Goal: Information Seeking & Learning: Learn about a topic

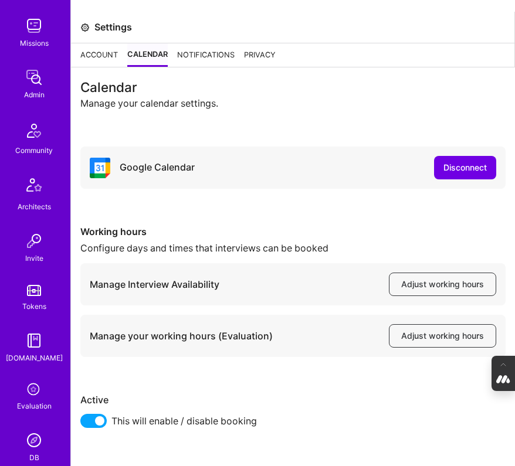
scroll to position [510, 0]
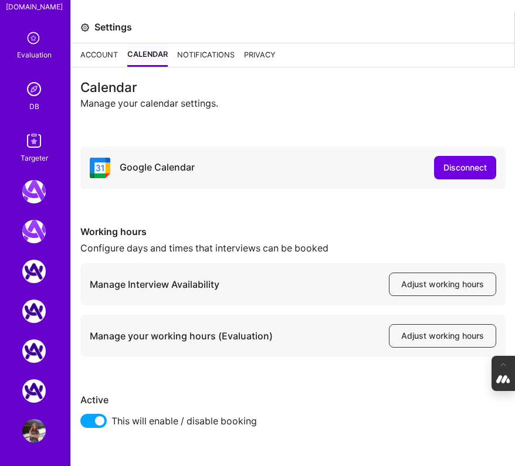
click at [34, 102] on div "DB" at bounding box center [34, 107] width 10 height 12
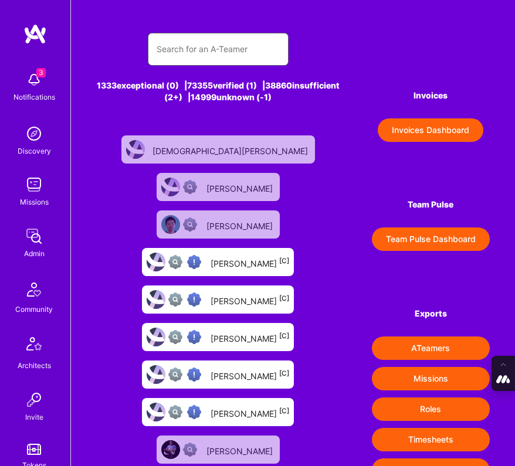
click at [257, 59] on input "text" at bounding box center [218, 49] width 123 height 28
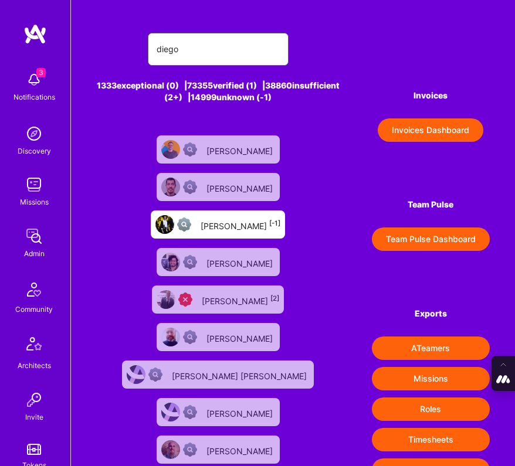
type input "diego conch"
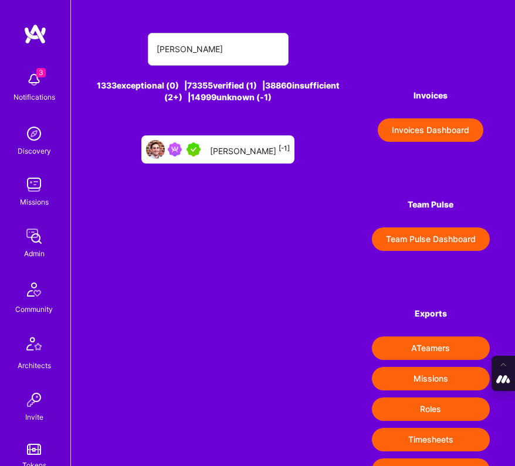
click at [243, 160] on div "Diego Concha [-1]" at bounding box center [217, 149] width 153 height 28
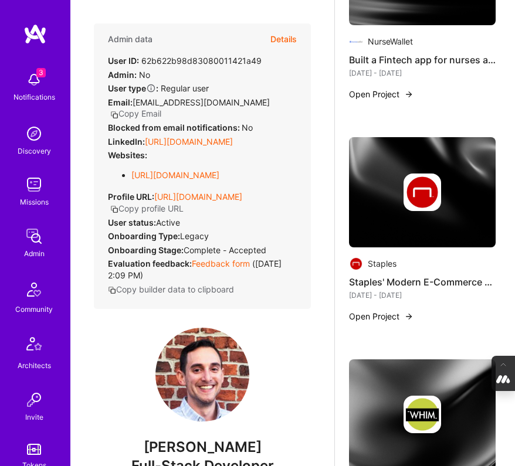
scroll to position [1342, 0]
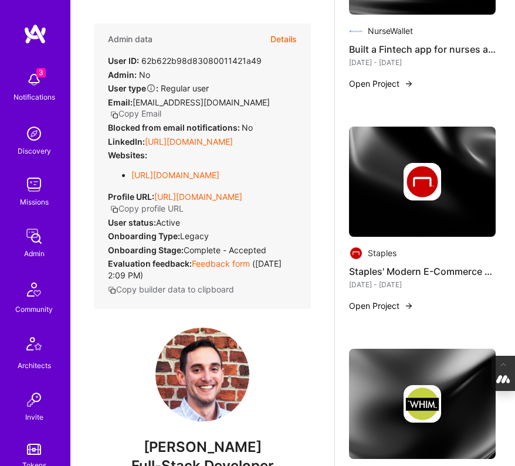
click at [388, 201] on div at bounding box center [422, 182] width 147 height 38
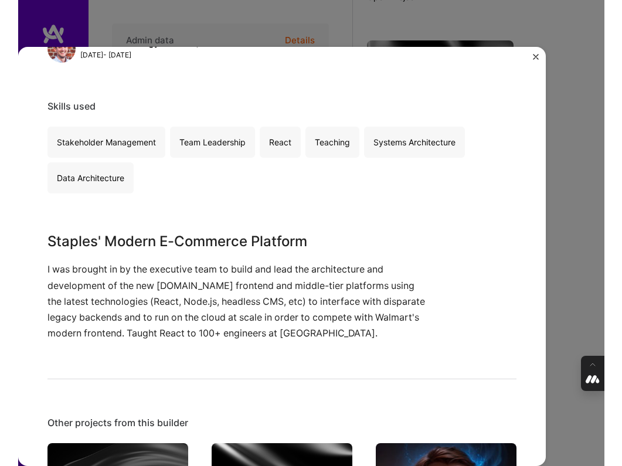
scroll to position [186, 0]
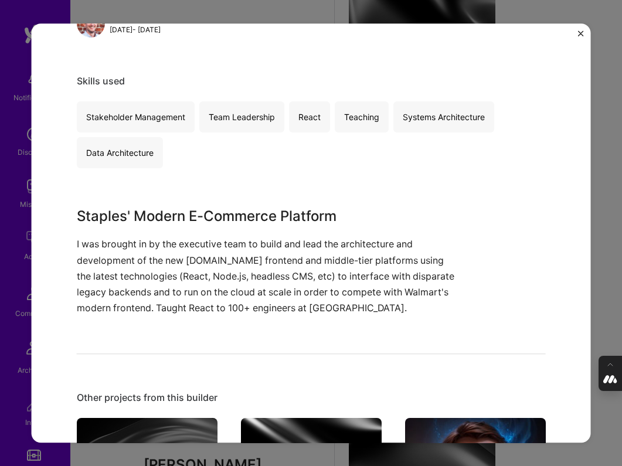
click at [514, 29] on div "Staples' Modern E-Commerce Platform Staples E-Commerce Project link Role Chief …" at bounding box center [311, 233] width 560 height 420
click at [514, 28] on div "Staples' Modern E-Commerce Platform Staples E-Commerce Project link Role Chief …" at bounding box center [311, 233] width 560 height 420
click at [514, 33] on img "Close" at bounding box center [581, 33] width 6 height 6
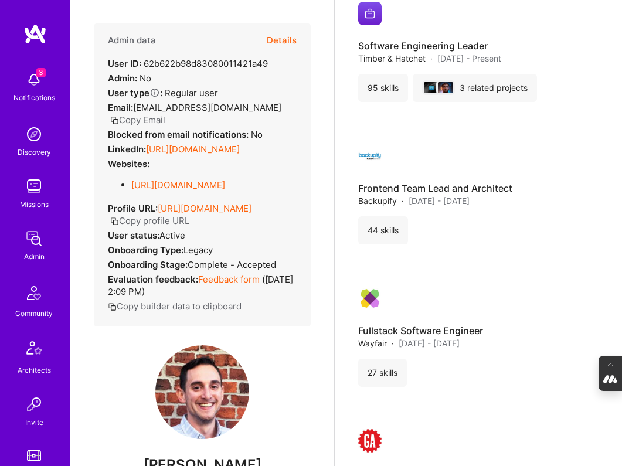
scroll to position [2230, 0]
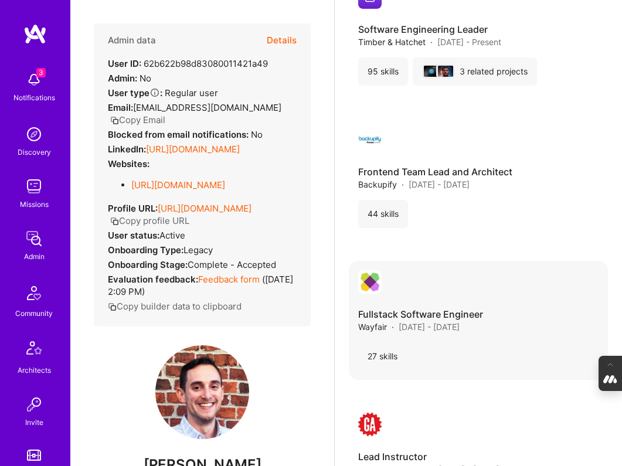
click at [390, 344] on div "27 skills" at bounding box center [382, 356] width 49 height 28
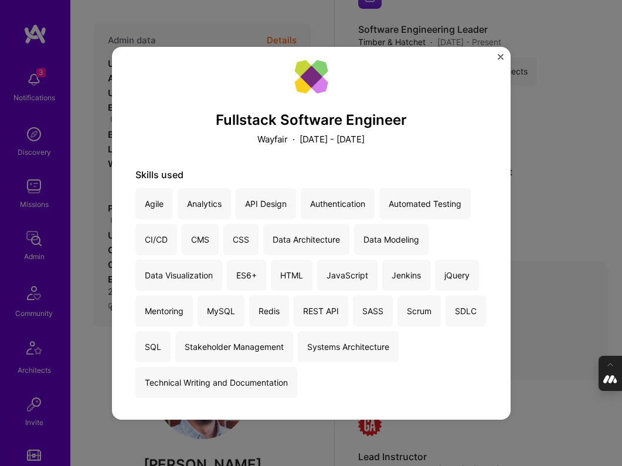
scroll to position [17, 0]
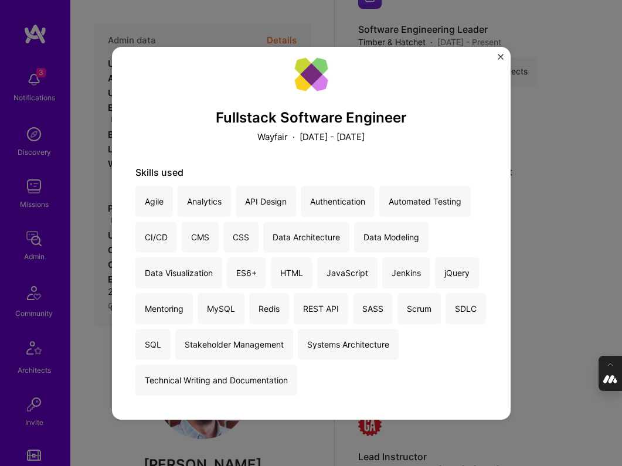
click at [500, 55] on img "Close" at bounding box center [501, 57] width 6 height 6
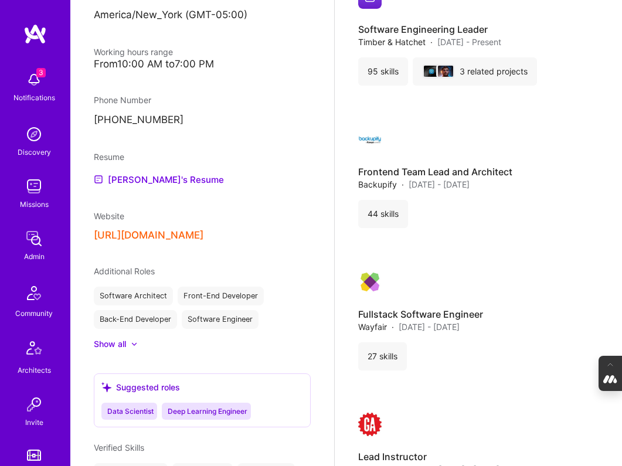
scroll to position [635, 0]
click at [152, 186] on link "Diego's Resume" at bounding box center [159, 179] width 130 height 14
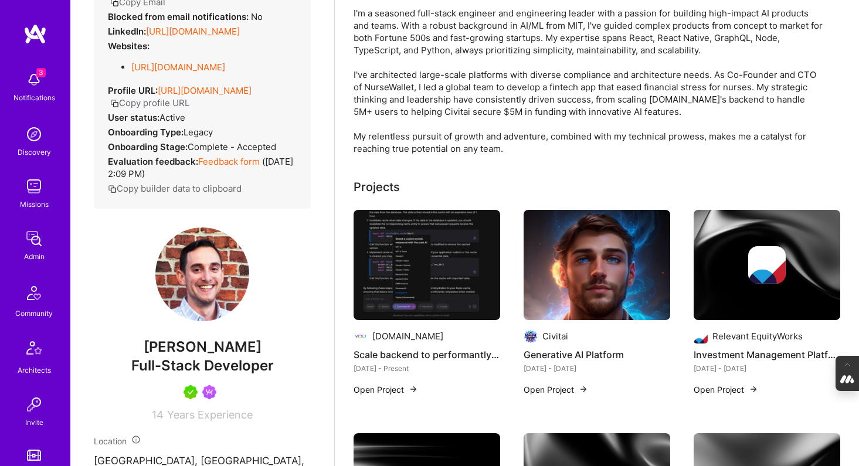
scroll to position [140, 0]
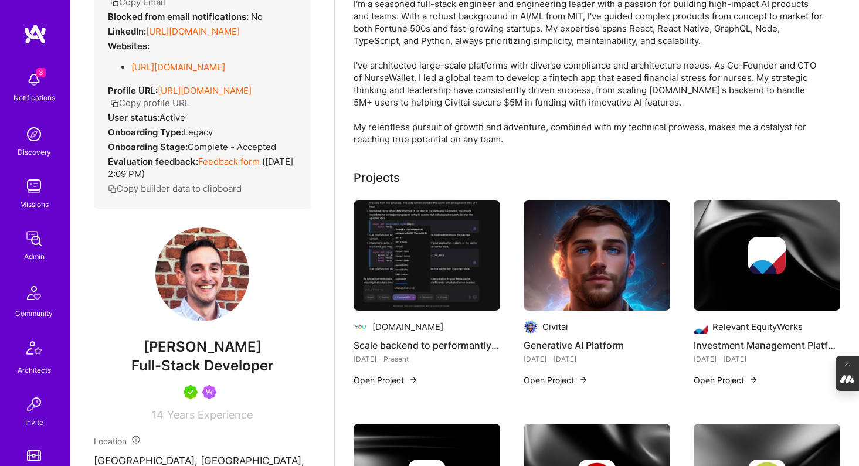
click at [578, 284] on img at bounding box center [597, 256] width 147 height 110
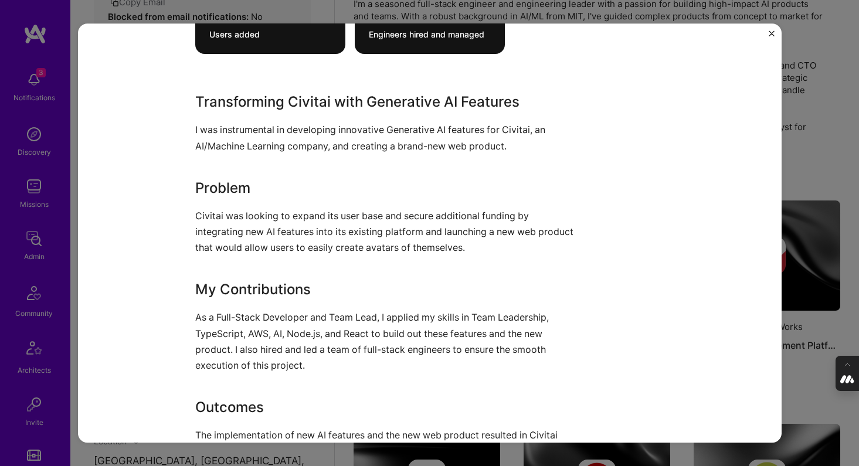
scroll to position [931, 0]
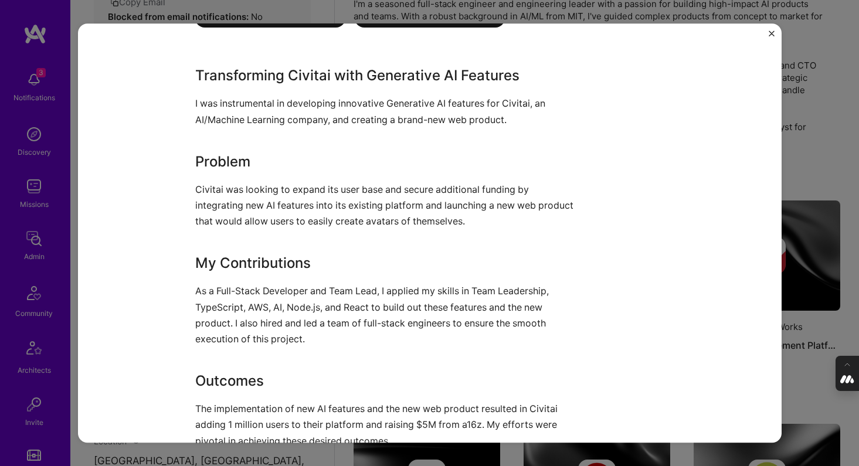
click at [803, 147] on div "Generative AI Platform Civitai Artifical Intelligence / Machine Learning Projec…" at bounding box center [429, 233] width 859 height 466
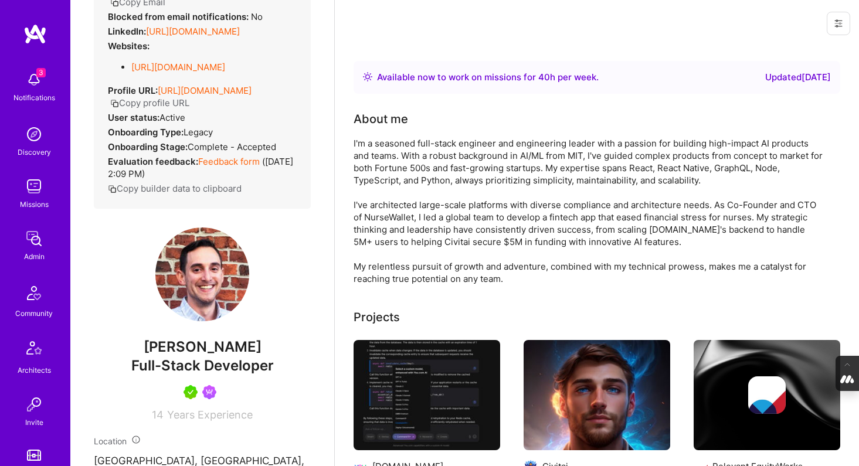
click at [490, 207] on div "I'm a seasoned full-stack engineer and engineering leader with a passion for bu…" at bounding box center [588, 211] width 469 height 148
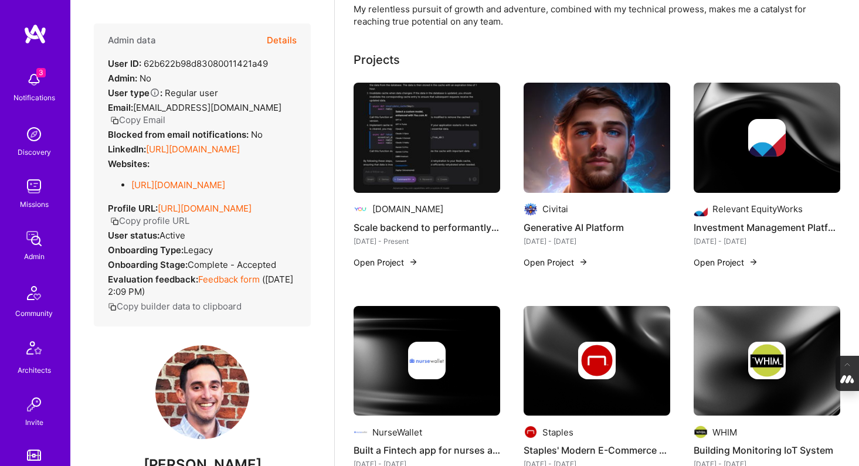
click at [283, 45] on button "Details" at bounding box center [282, 40] width 30 height 34
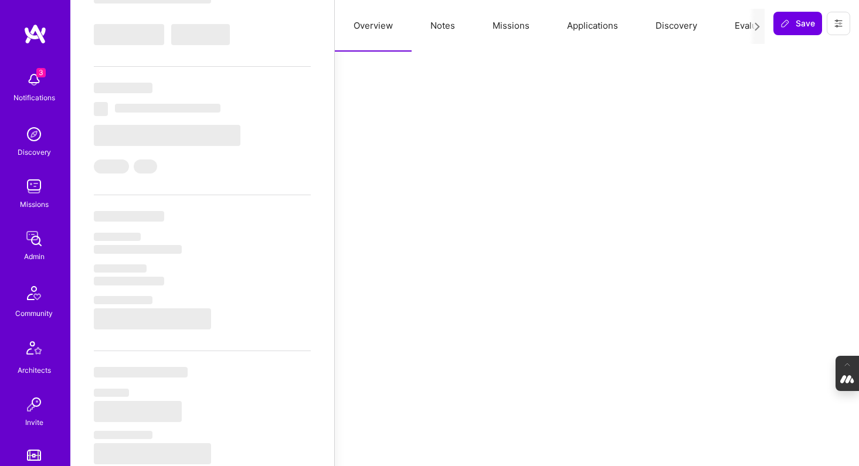
click at [455, 24] on button "Notes" at bounding box center [443, 26] width 62 height 52
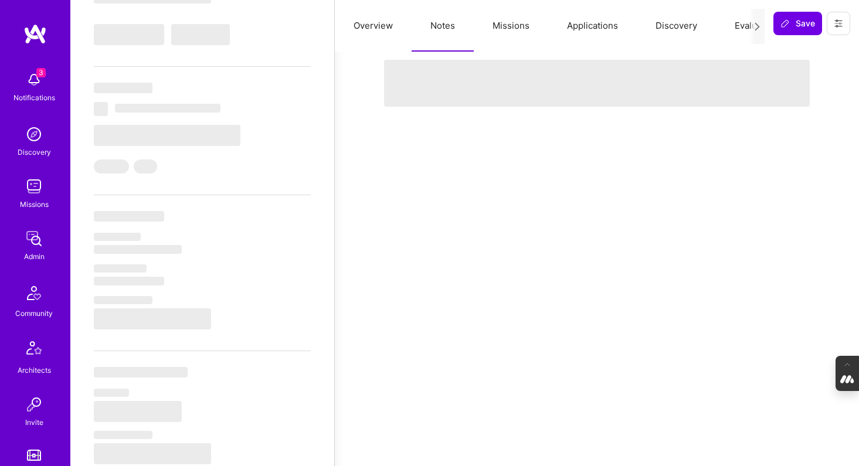
select select "Right Now"
select select "5"
select select "7"
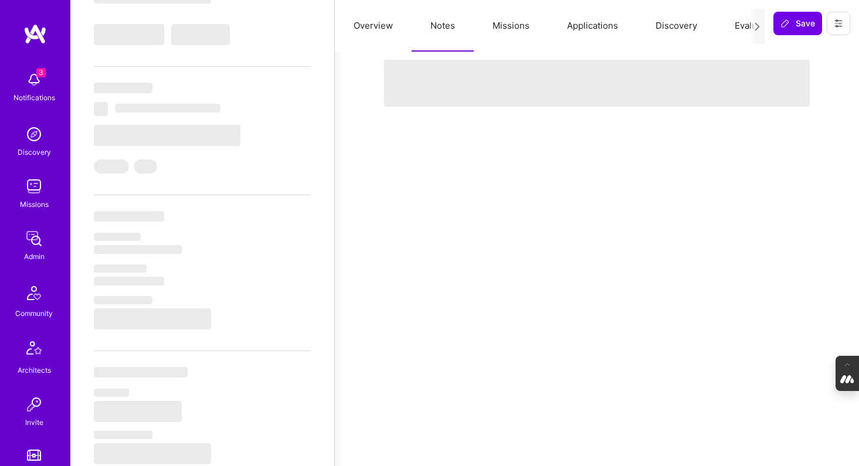
select select "US"
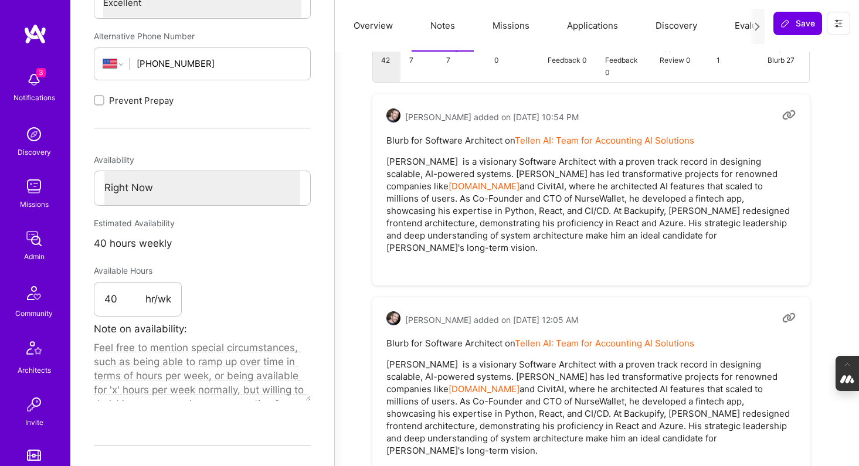
scroll to position [491, 0]
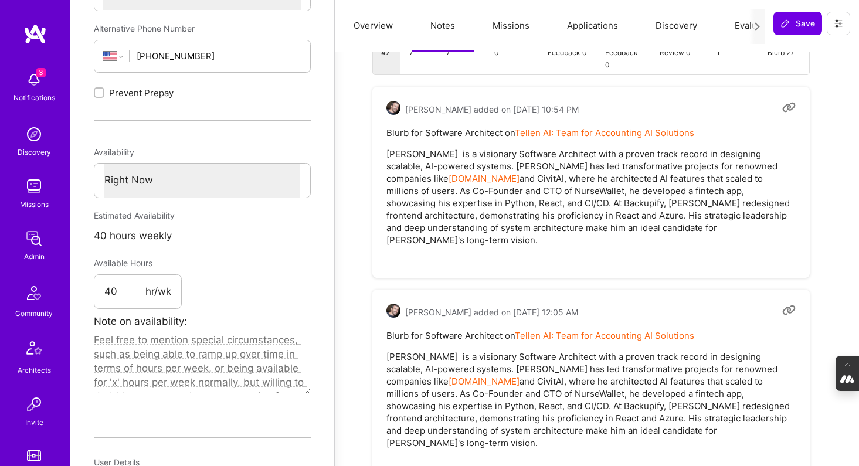
click at [568, 355] on p "Diego is a visionary Software Architect with a proven track record in designing…" at bounding box center [590, 400] width 409 height 99
drag, startPoint x: 573, startPoint y: 345, endPoint x: 458, endPoint y: 360, distance: 115.9
click at [459, 360] on p "Diego is a visionary Software Architect with a proven track record in designing…" at bounding box center [590, 400] width 409 height 99
copy p "a proven track record in designing scalable, AI-powered systems"
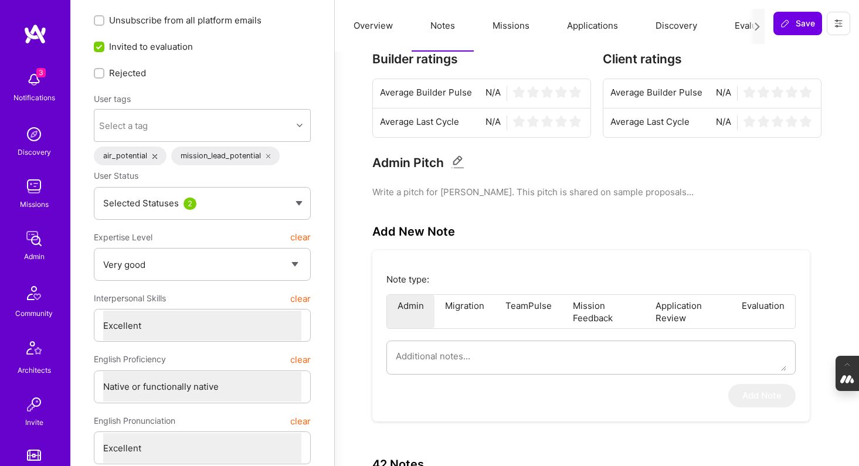
scroll to position [5, 0]
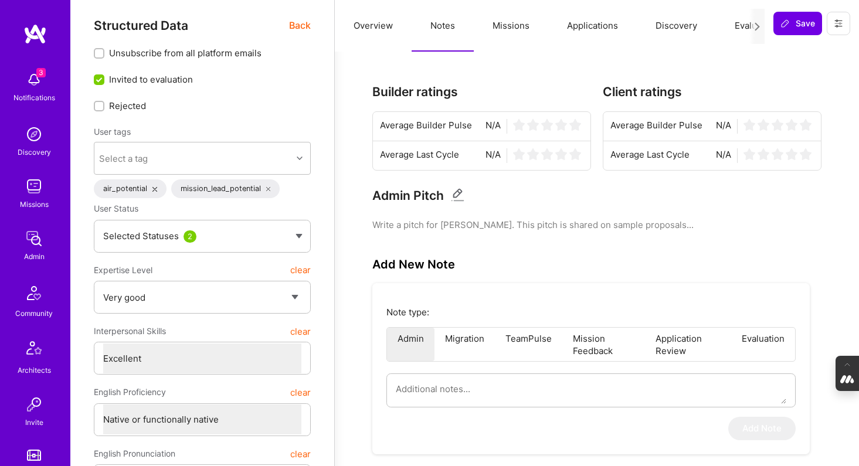
click at [507, 19] on button "Missions" at bounding box center [511, 26] width 74 height 52
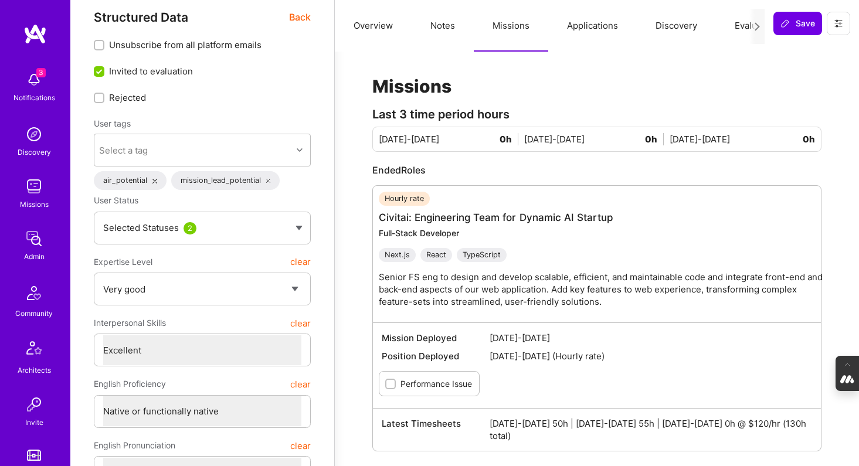
scroll to position [0, 0]
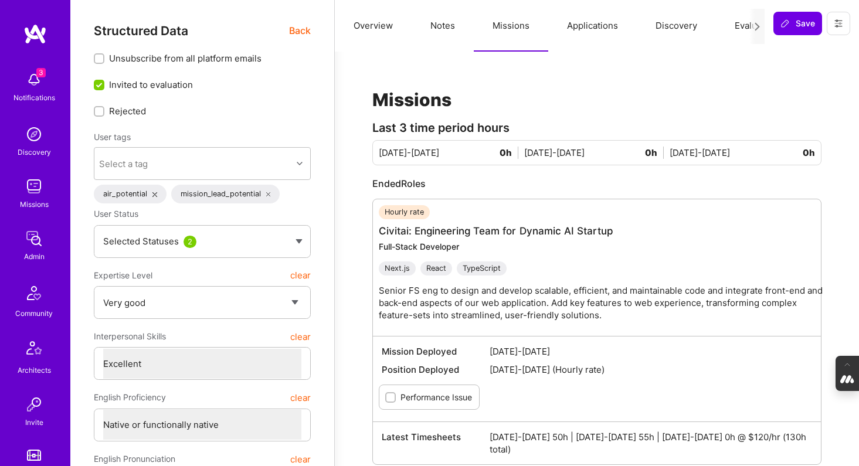
click at [598, 15] on button "Applications" at bounding box center [592, 26] width 89 height 52
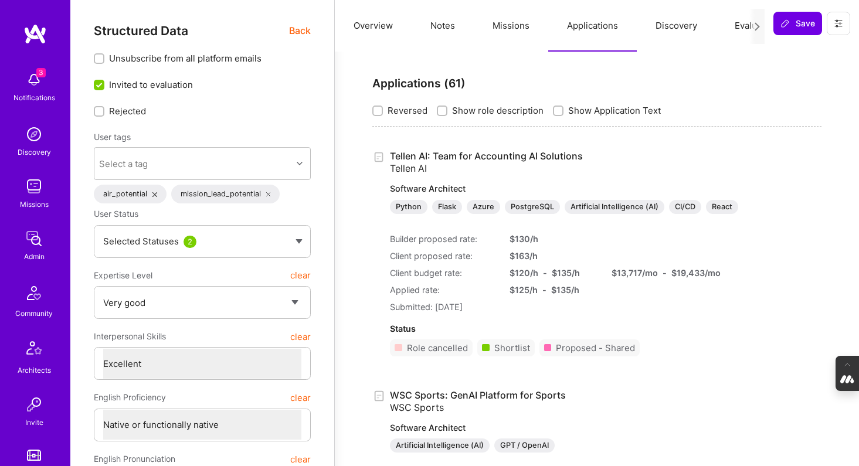
click at [298, 31] on span "Back" at bounding box center [300, 30] width 22 height 15
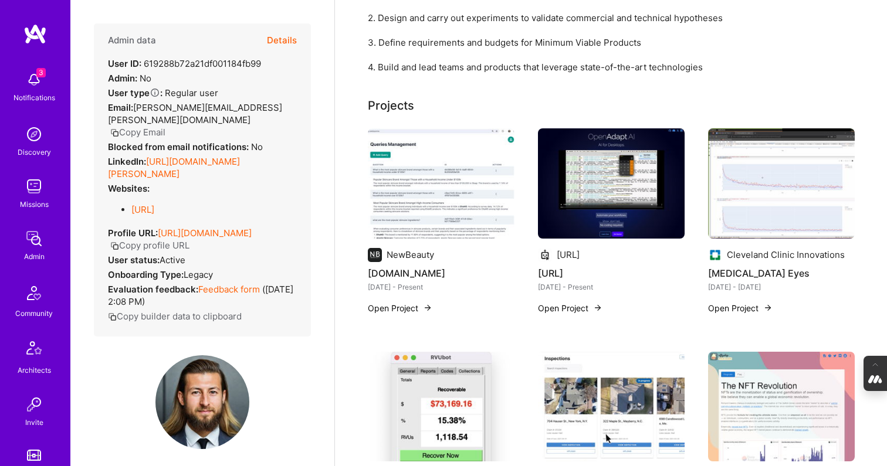
scroll to position [324, 0]
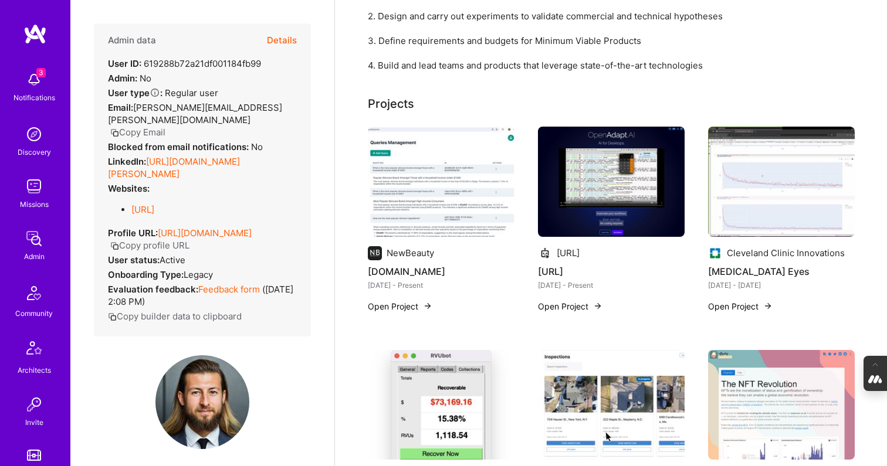
click at [459, 193] on img at bounding box center [441, 182] width 147 height 110
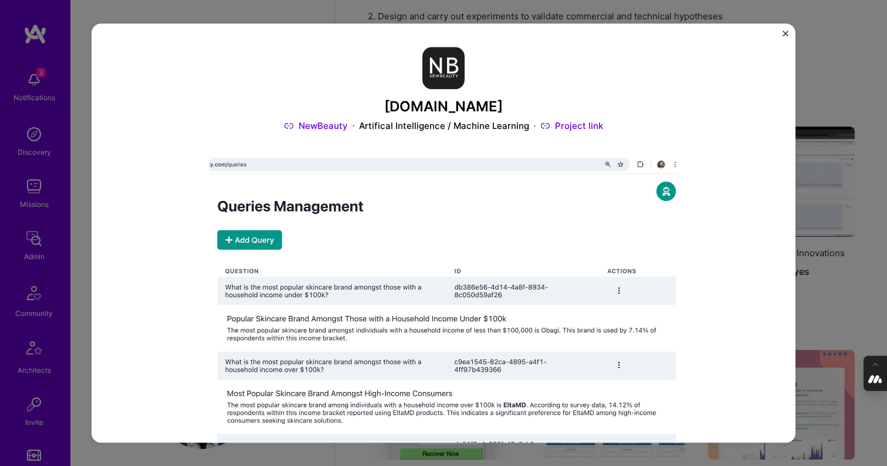
click at [578, 125] on link "Project link" at bounding box center [571, 126] width 63 height 12
click at [321, 127] on link "NewBeauty" at bounding box center [316, 126] width 64 height 12
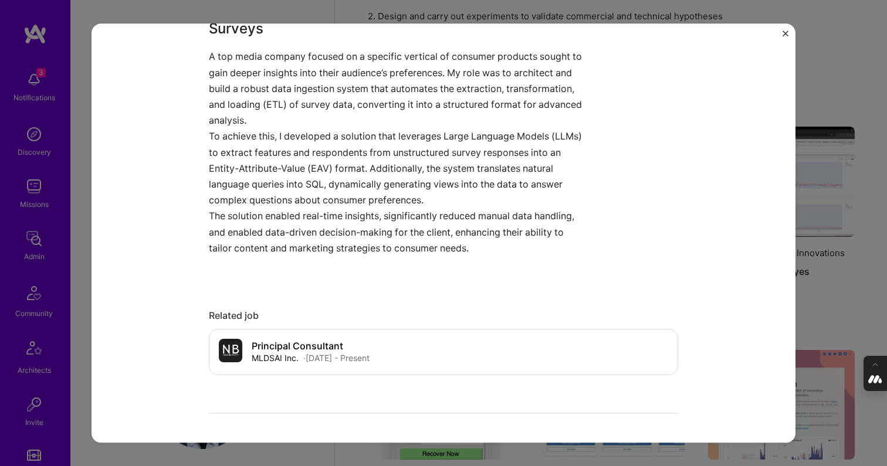
scroll to position [866, 0]
click at [232, 346] on img at bounding box center [230, 349] width 23 height 23
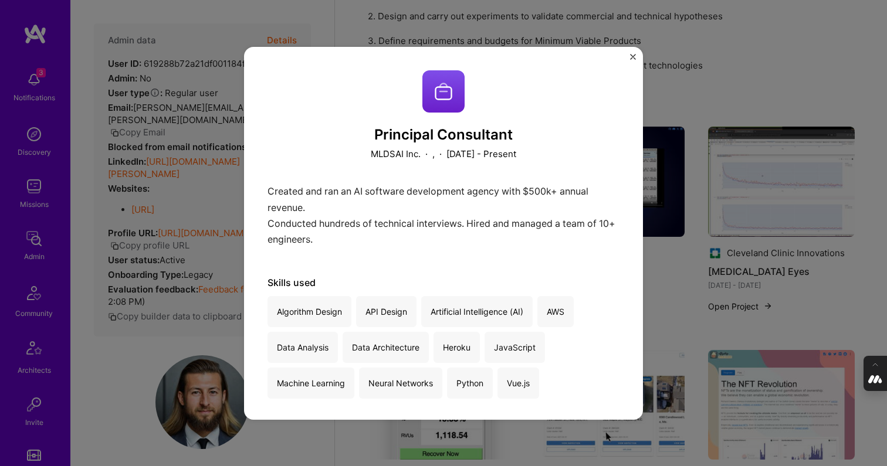
click at [627, 53] on div "Principal Consultant MLDSAI Inc. · , · November 2016 - Present Created and ran …" at bounding box center [443, 233] width 399 height 373
click at [631, 55] on img "Close" at bounding box center [633, 57] width 6 height 6
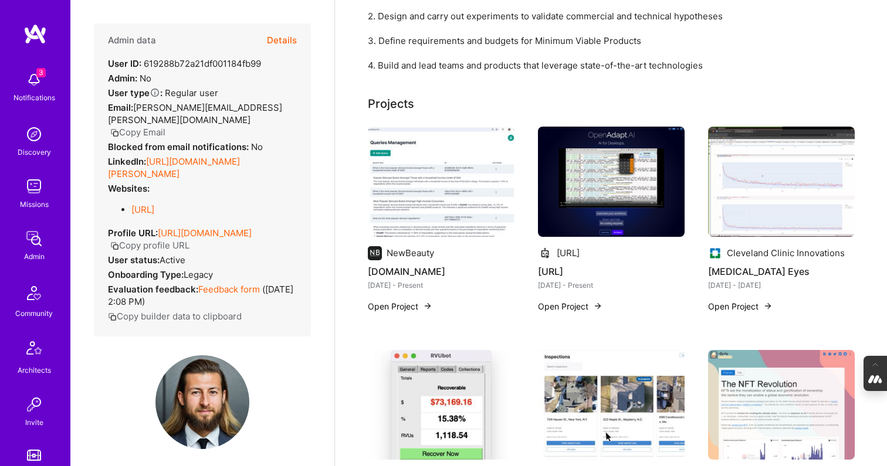
click at [426, 169] on img at bounding box center [441, 182] width 147 height 110
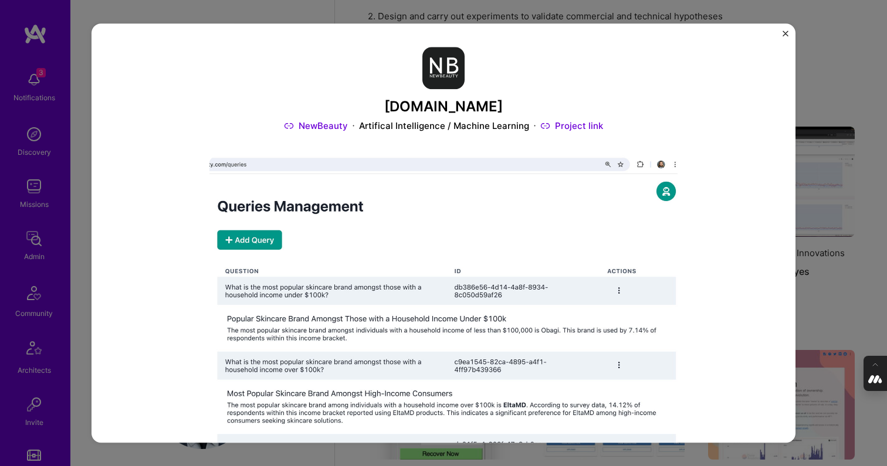
drag, startPoint x: 514, startPoint y: 111, endPoint x: 328, endPoint y: 111, distance: 185.9
click at [328, 111] on h3 "AskNewBeauty.com" at bounding box center [443, 107] width 469 height 17
copy h3 "AskNewBeauty.com"
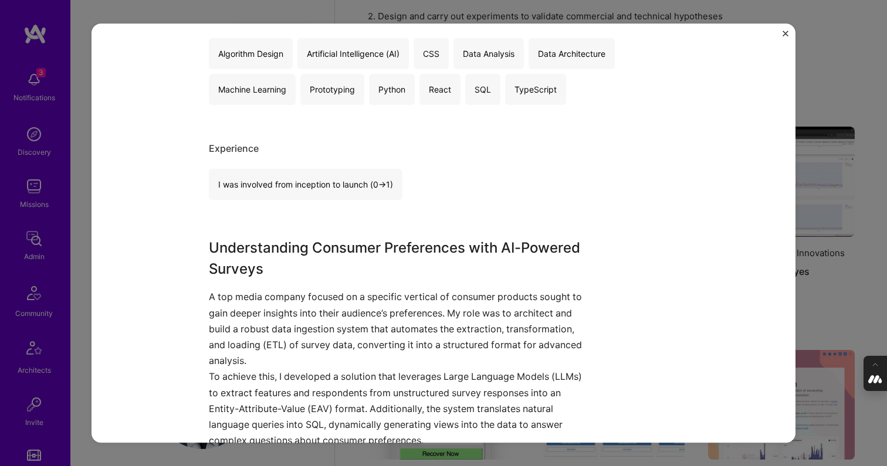
scroll to position [632, 0]
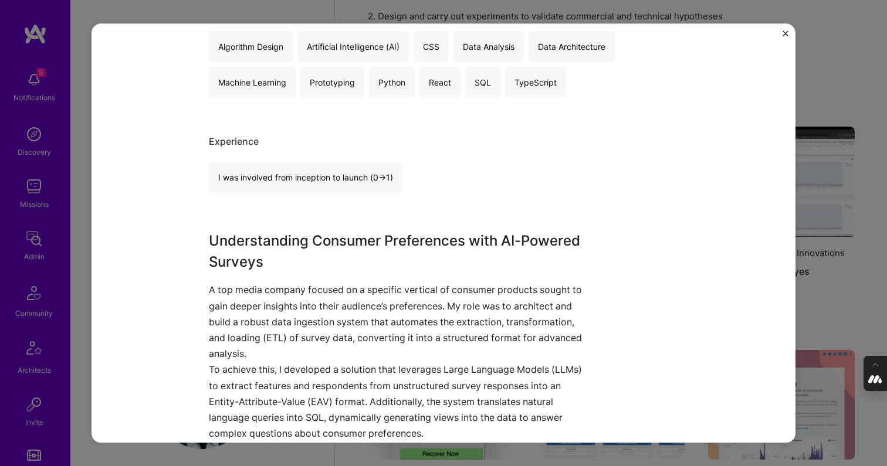
click at [273, 297] on p "A top media company focused on a specific vertical of consumer products sought …" at bounding box center [399, 323] width 381 height 80
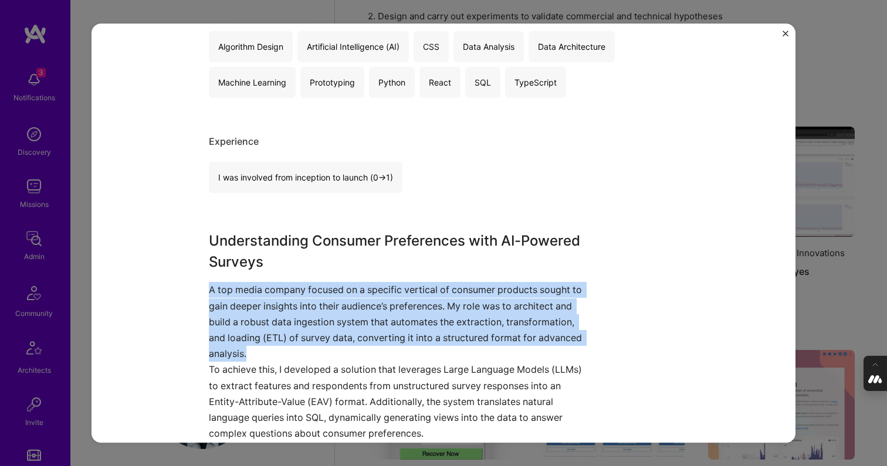
drag, startPoint x: 209, startPoint y: 289, endPoint x: 281, endPoint y: 356, distance: 98.8
click at [281, 356] on p "A top media company focused on a specific vertical of consumer products sought …" at bounding box center [399, 323] width 381 height 80
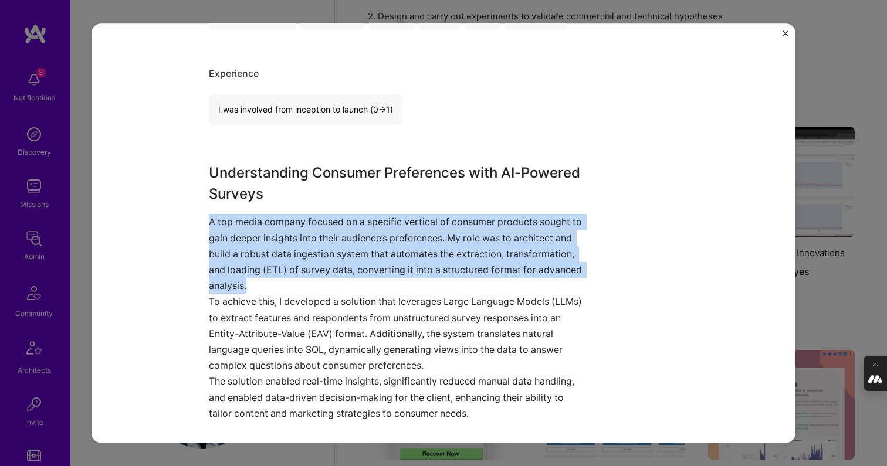
scroll to position [718, 0]
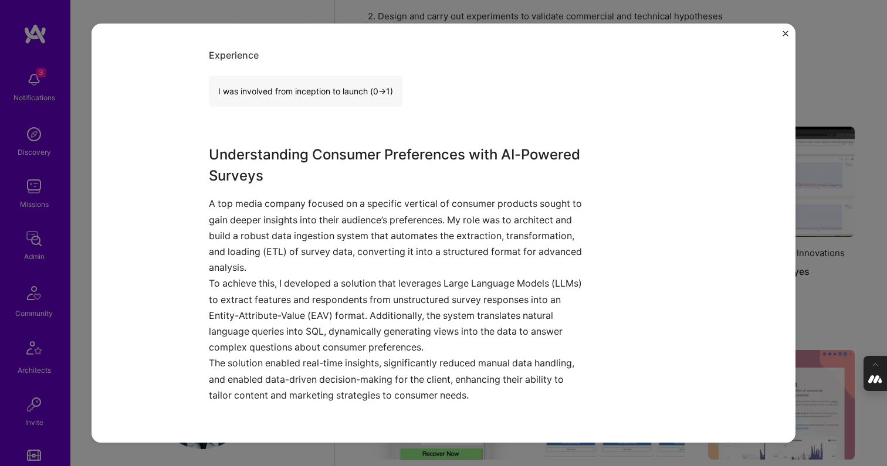
click at [440, 382] on p "The solution enabled real-time insights, significantly reduced manual data hand…" at bounding box center [399, 380] width 381 height 48
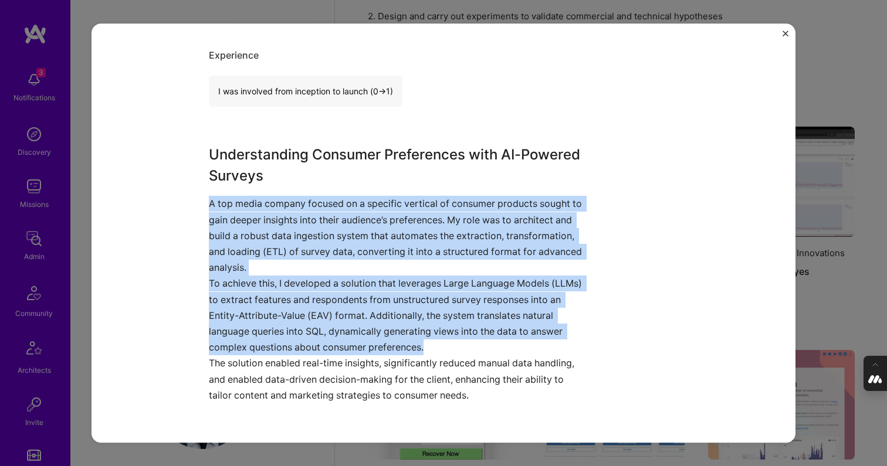
drag, startPoint x: 443, startPoint y: 347, endPoint x: 213, endPoint y: 194, distance: 275.8
click at [213, 194] on div "Understanding Consumer Preferences with AI-Powered Surveys A top media company …" at bounding box center [399, 282] width 381 height 275
copy div "A top media company focused on a specific vertical of consumer products sought …"
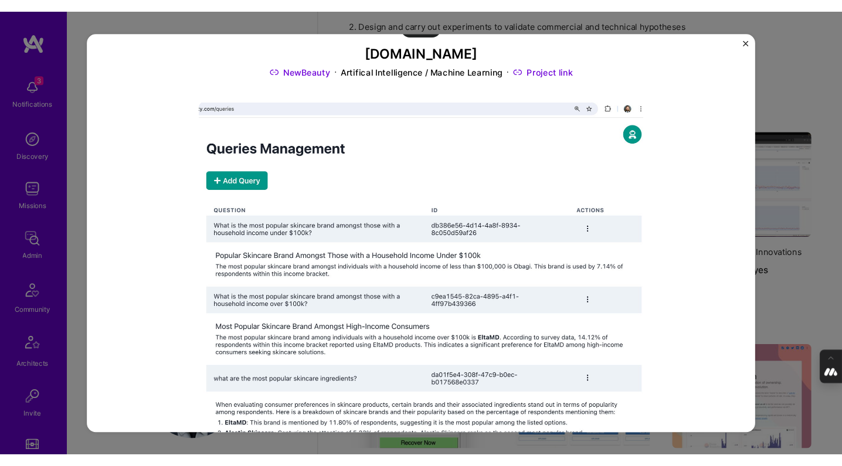
scroll to position [60, 0]
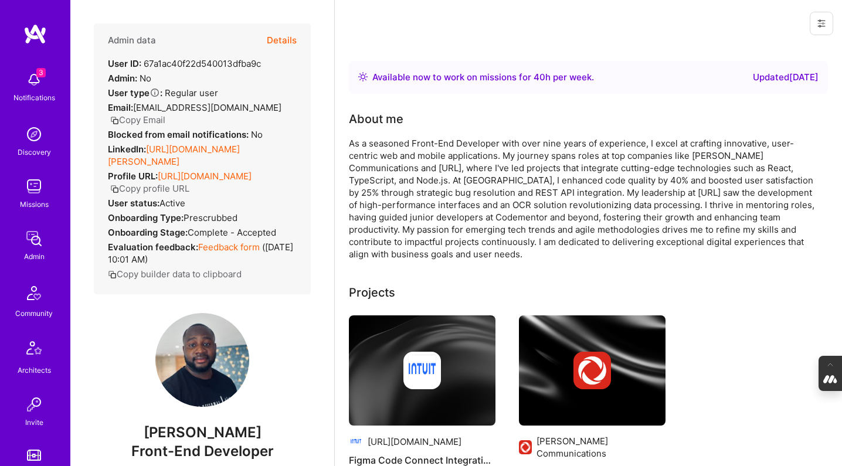
click at [285, 40] on button "Details" at bounding box center [282, 40] width 30 height 34
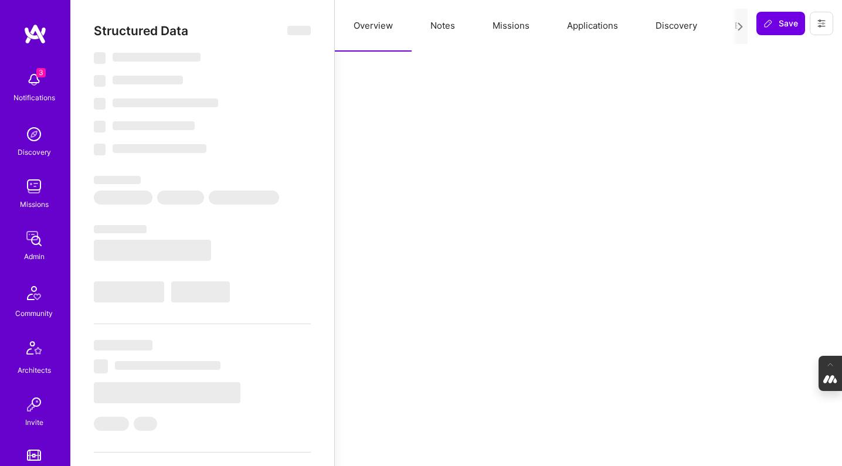
click at [451, 23] on button "Notes" at bounding box center [443, 26] width 62 height 52
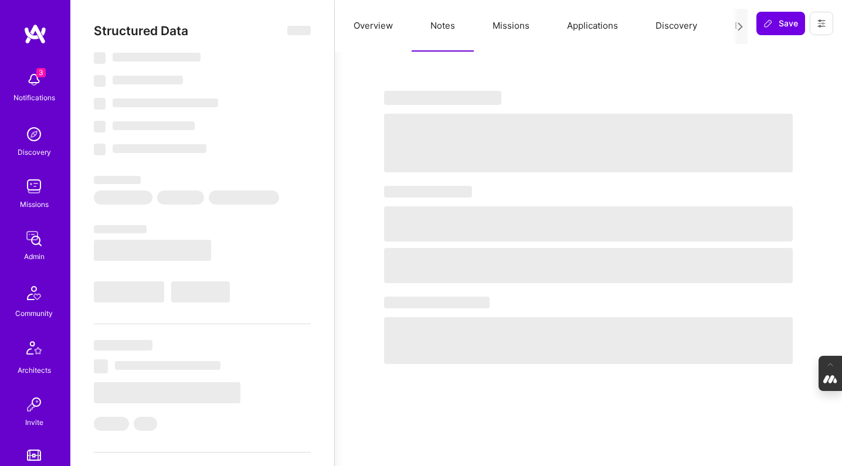
select select "Right Now"
select select "5"
select select "4"
select select "7"
select select "6"
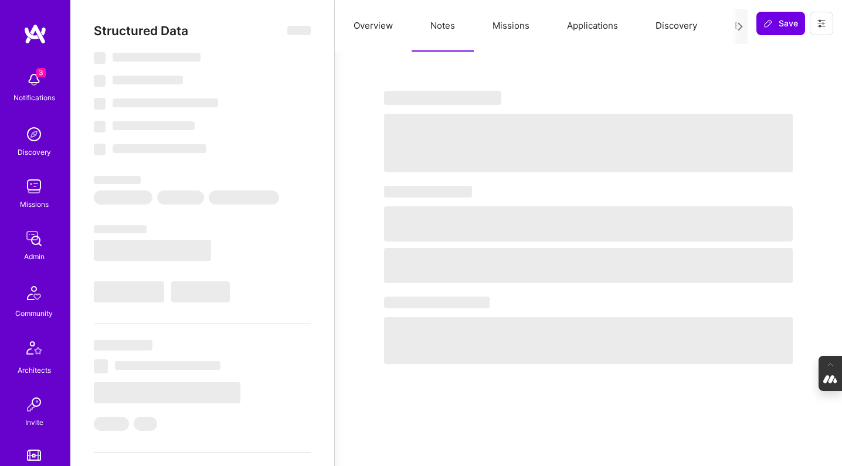
select select "CA"
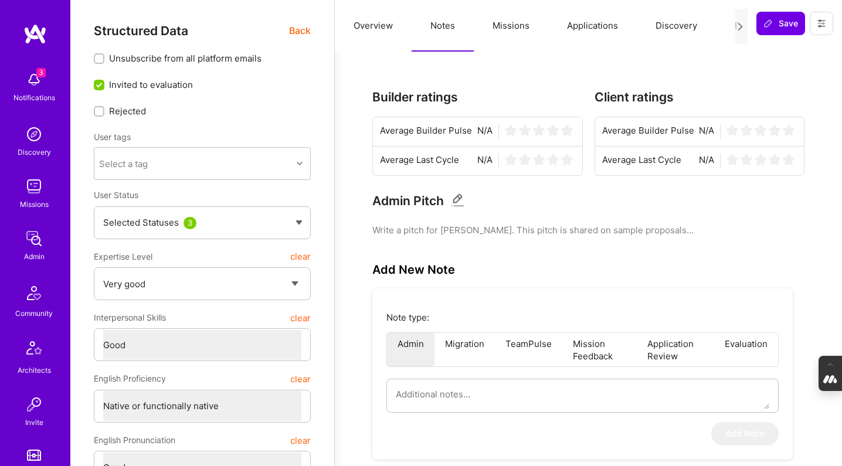
scroll to position [0, 47]
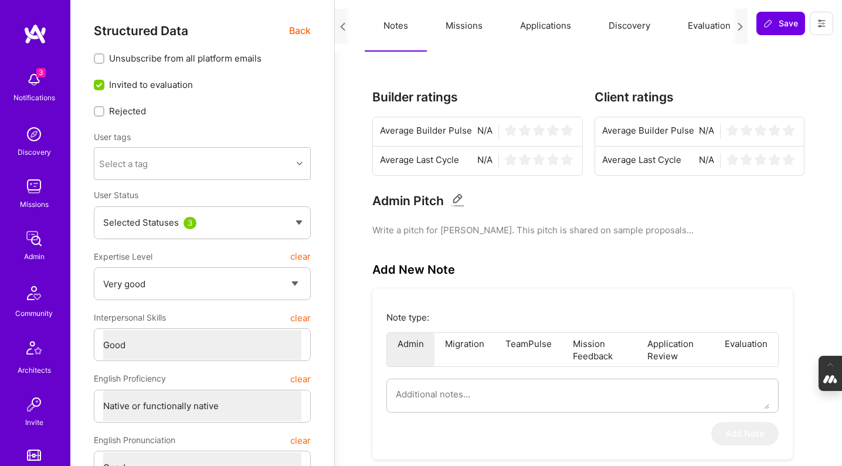
click at [688, 22] on button "Evaluation" at bounding box center [709, 26] width 80 height 52
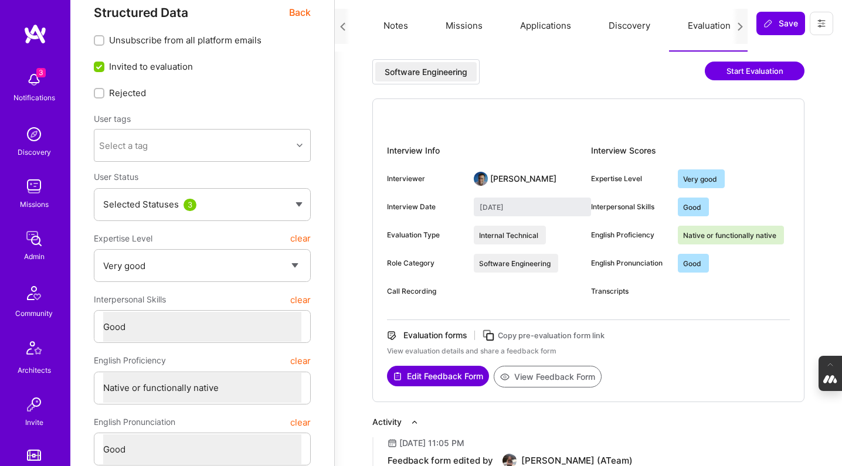
scroll to position [0, 0]
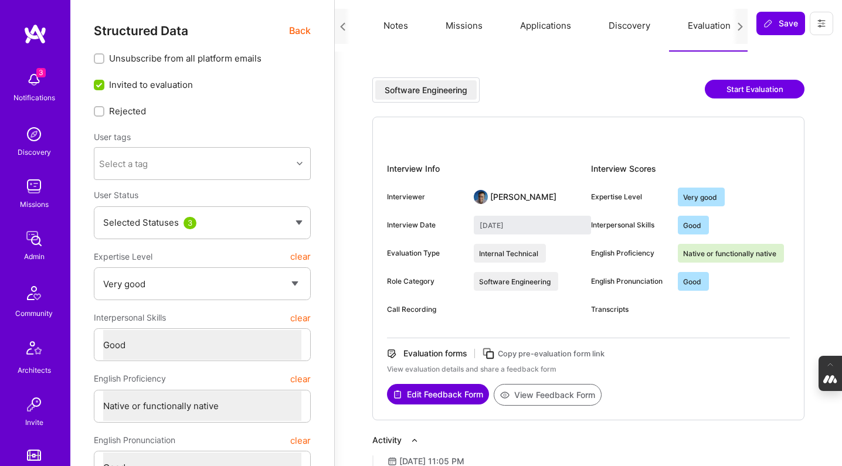
click at [525, 26] on button "Applications" at bounding box center [545, 26] width 89 height 52
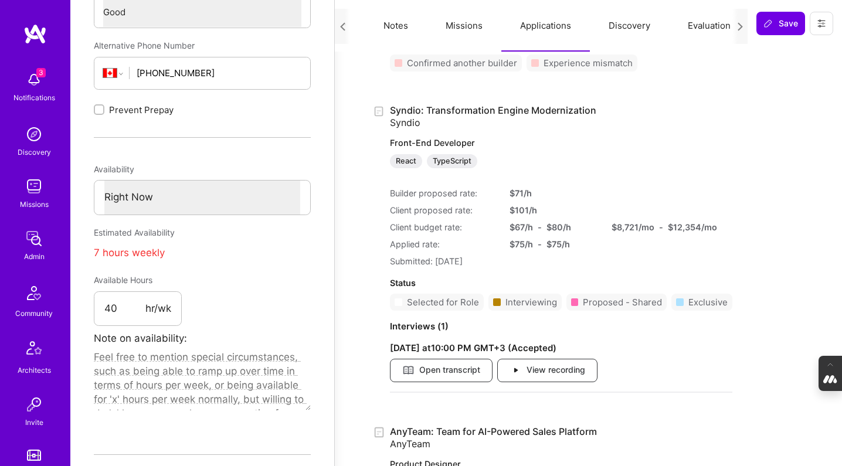
scroll to position [457, 0]
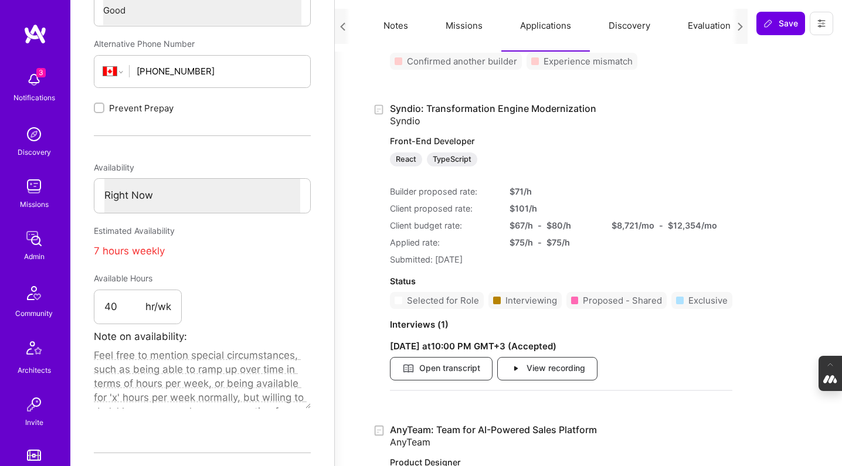
click at [461, 18] on button "Missions" at bounding box center [464, 26] width 74 height 52
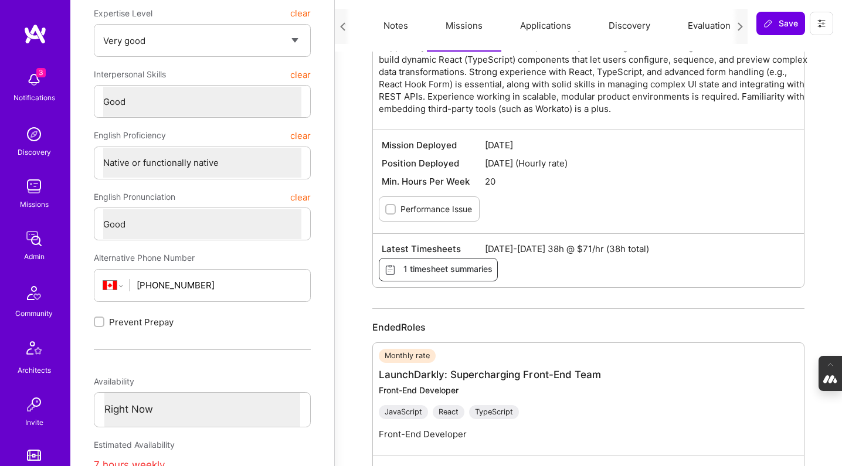
scroll to position [220, 0]
